Goal: Information Seeking & Learning: Find specific fact

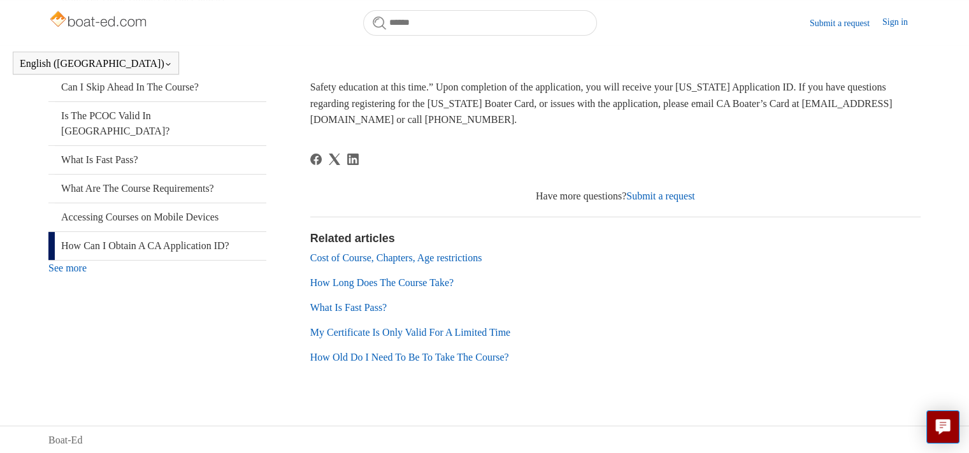
scroll to position [290, 0]
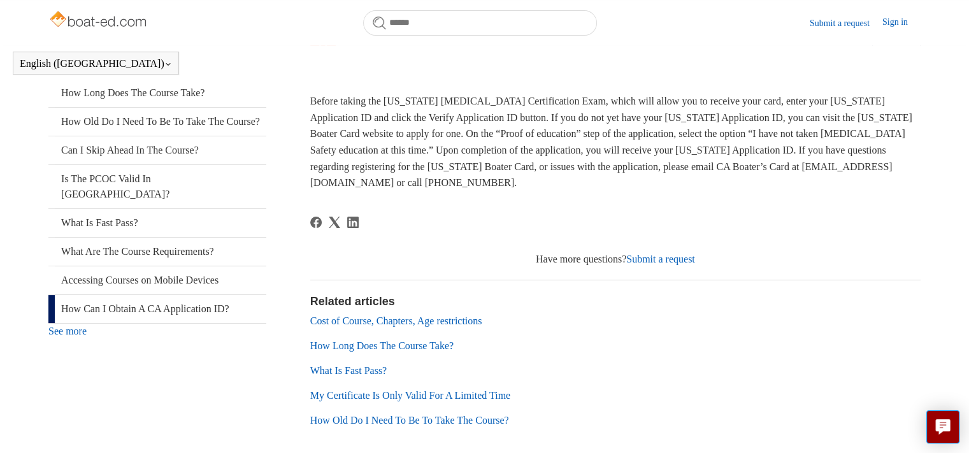
click at [668, 215] on article "How Can I Obtain A CA Application ID? Deborah Fagan 1 year ago Updated Follow N…" at bounding box center [615, 224] width 610 height 452
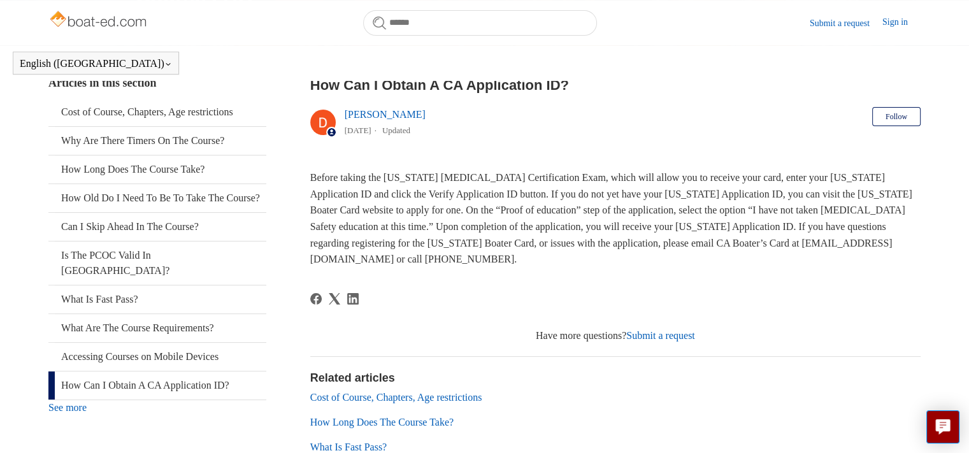
scroll to position [8, 0]
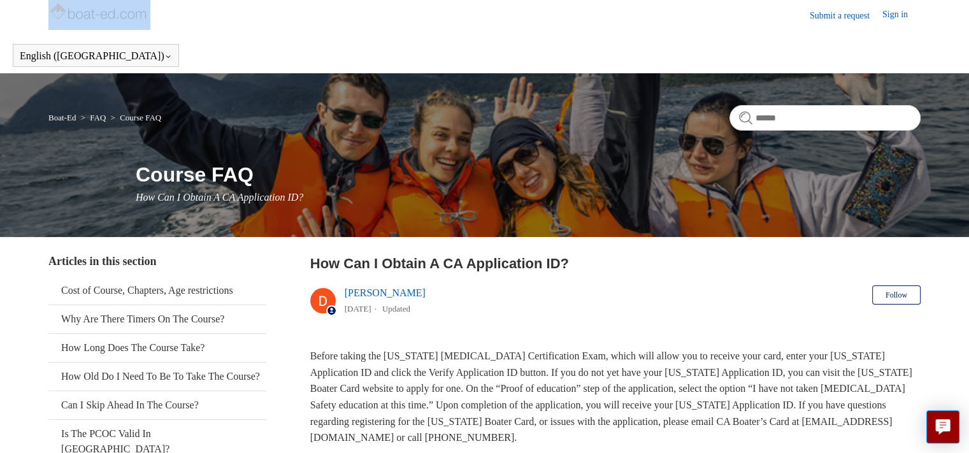
drag, startPoint x: 41, startPoint y: 20, endPoint x: 170, endPoint y: 18, distance: 129.3
click at [170, 18] on div "Submit a request Sign in English (US) Español Français" at bounding box center [484, 32] width 969 height 81
click at [170, 18] on header "Submit a request Sign in" at bounding box center [484, 14] width 872 height 45
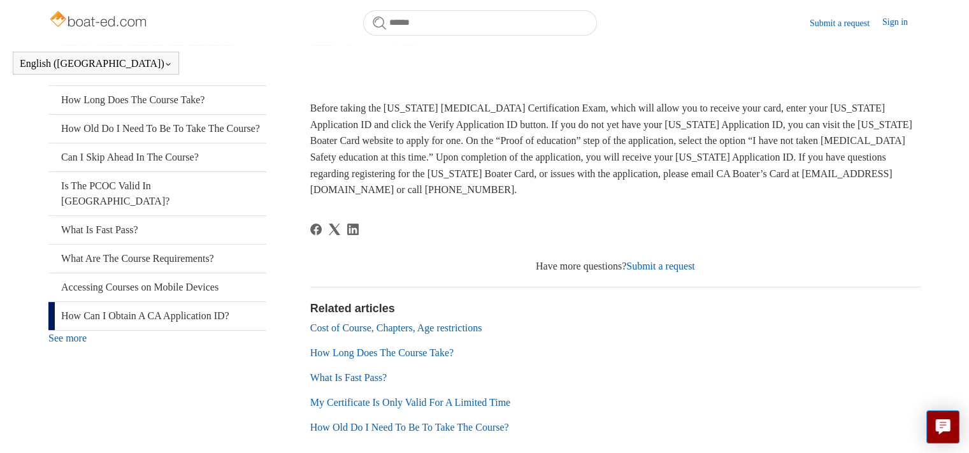
scroll to position [290, 0]
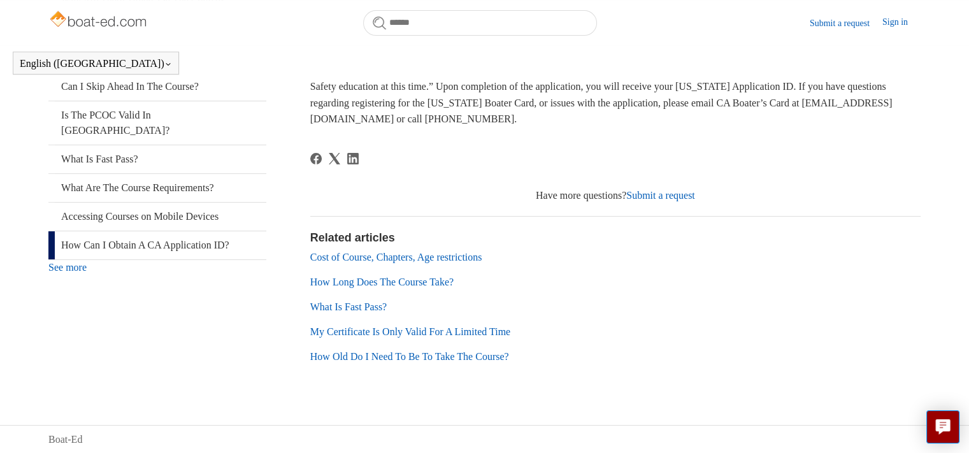
drag, startPoint x: 68, startPoint y: 263, endPoint x: 82, endPoint y: 269, distance: 15.4
click at [68, 264] on link "See more" at bounding box center [67, 267] width 38 height 11
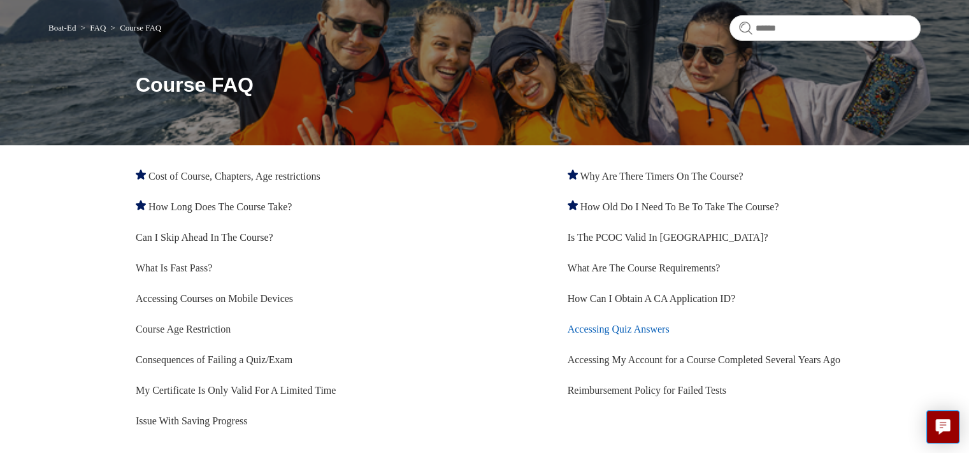
scroll to position [84, 0]
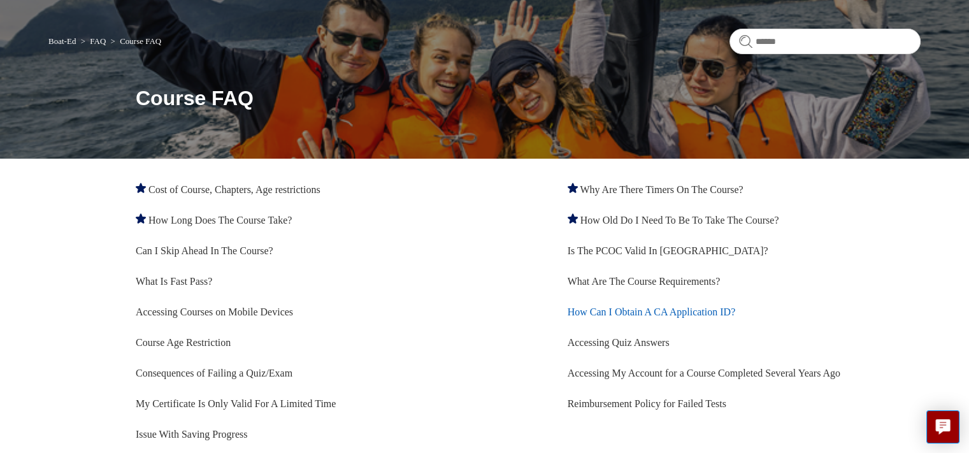
click at [718, 317] on link "How Can I Obtain A CA Application ID?" at bounding box center [651, 311] width 168 height 11
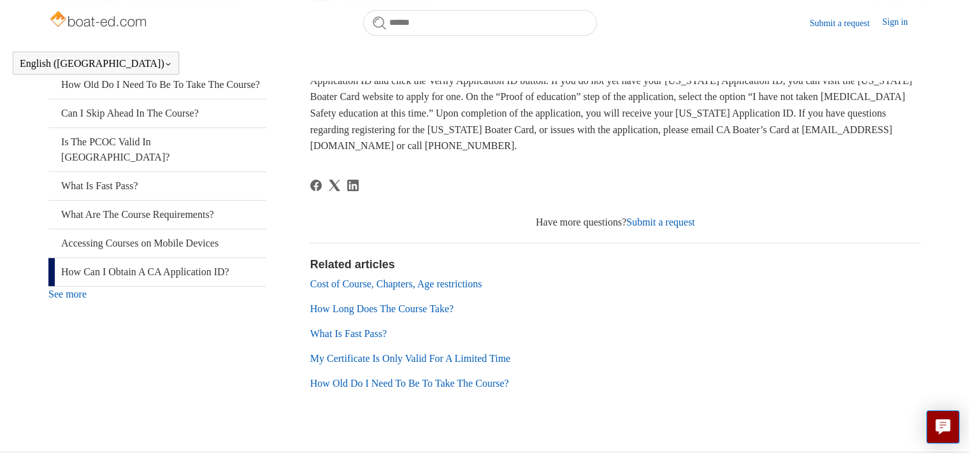
scroll to position [290, 0]
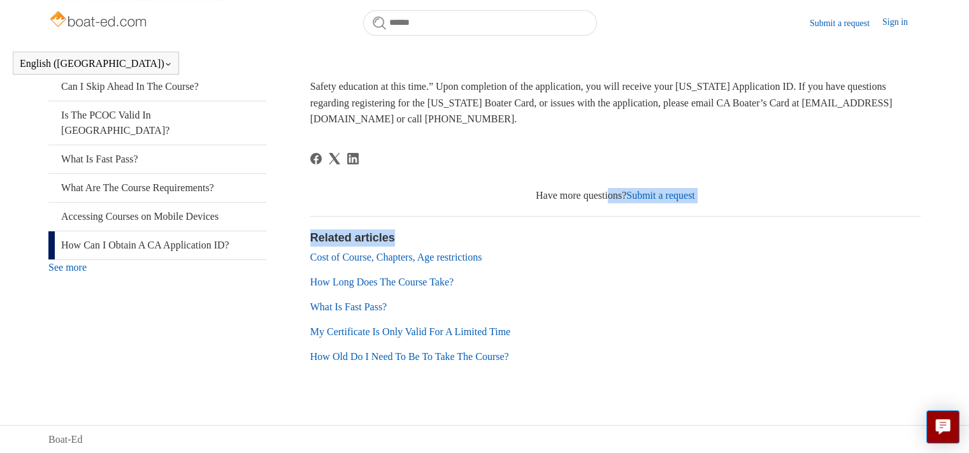
drag, startPoint x: 550, startPoint y: 219, endPoint x: 348, endPoint y: 190, distance: 204.0
click at [348, 190] on article "How Can I Obtain A CA Application ID? [PERSON_NAME] [DATE] Updated Follow Not y…" at bounding box center [615, 160] width 610 height 452
click at [688, 262] on li "Cost of Course, Chapters, Age restrictions" at bounding box center [615, 257] width 610 height 15
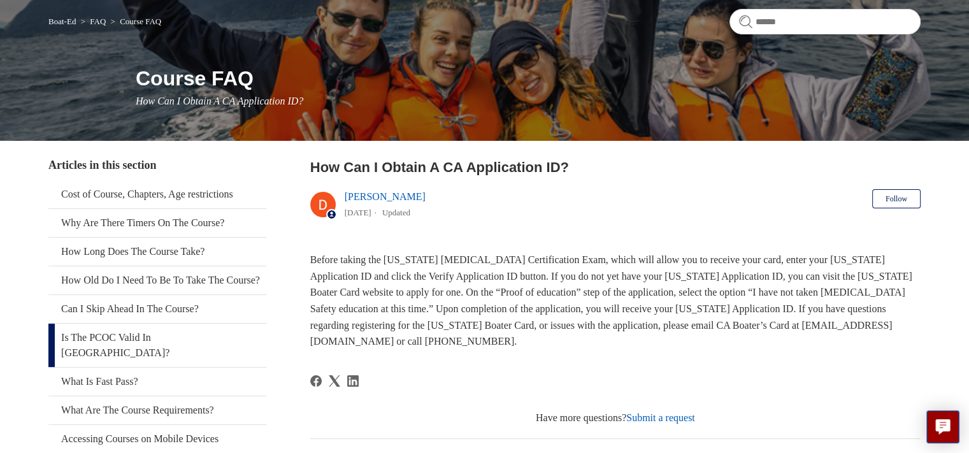
scroll to position [35, 0]
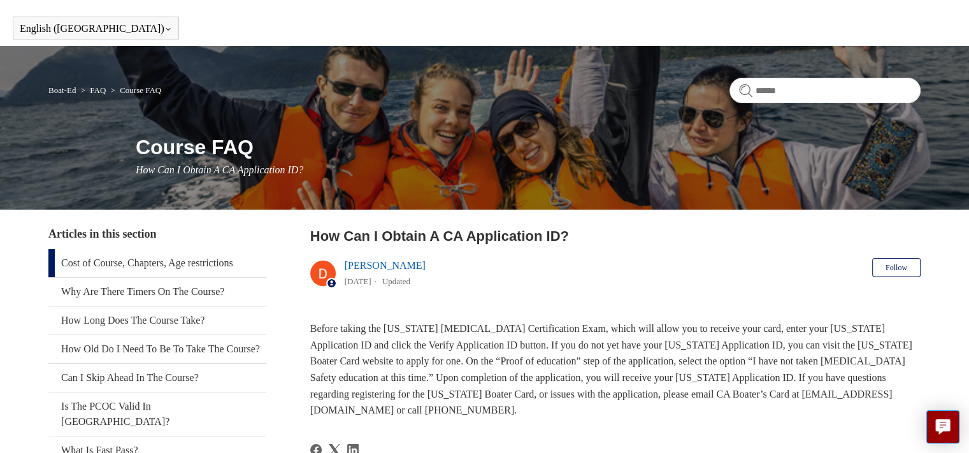
click at [118, 266] on link "Cost of Course, Chapters, Age restrictions" at bounding box center [157, 263] width 218 height 28
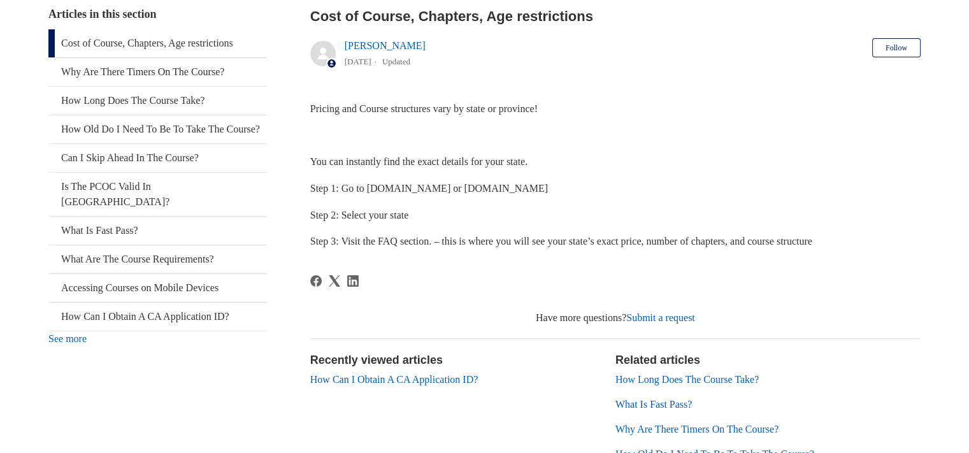
scroll to position [28, 0]
